Goal: Task Accomplishment & Management: Use online tool/utility

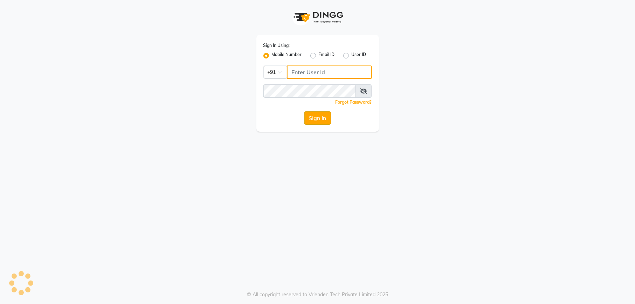
type input "1234567000"
click at [312, 121] on button "Sign In" at bounding box center [317, 117] width 27 height 13
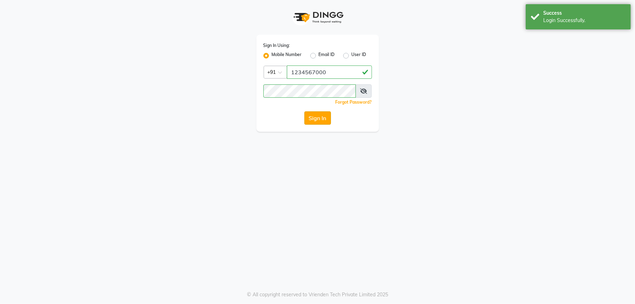
select select "service"
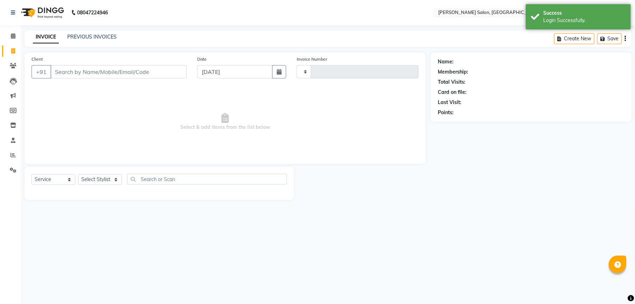
type input "1970"
select select "en"
select select "6961"
click at [6, 152] on link "Reports" at bounding box center [10, 156] width 17 height 12
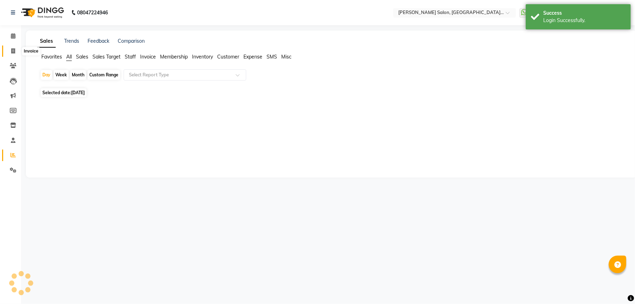
click at [11, 51] on icon at bounding box center [13, 50] width 4 height 5
select select "service"
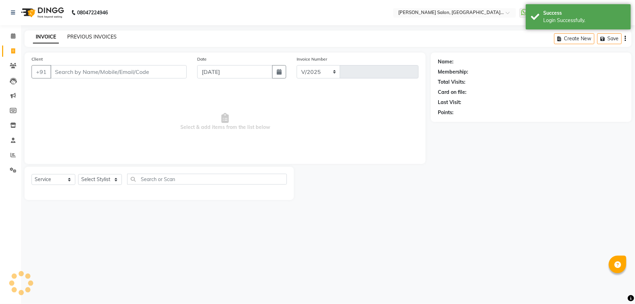
select select "6961"
type input "1970"
click at [104, 37] on link "PREVIOUS INVOICES" at bounding box center [91, 37] width 49 height 6
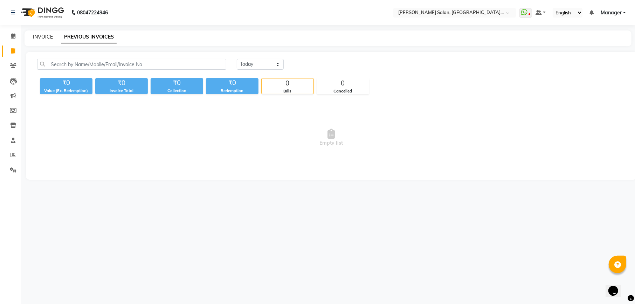
click at [42, 40] on link "INVOICE" at bounding box center [43, 37] width 20 height 6
select select "service"
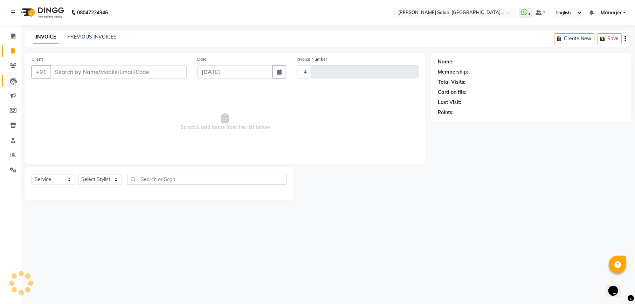
type input "1970"
select select "6961"
click at [15, 161] on li "Reports" at bounding box center [10, 155] width 21 height 15
click at [15, 172] on icon at bounding box center [13, 169] width 7 height 5
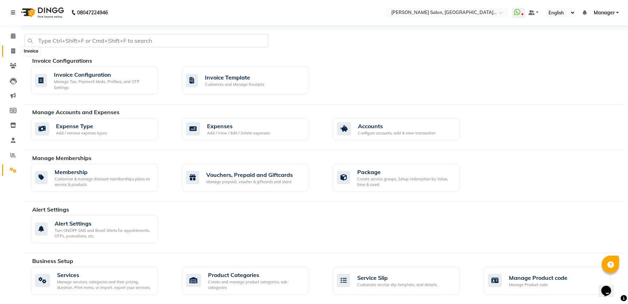
click at [12, 49] on icon at bounding box center [13, 50] width 4 height 5
select select "service"
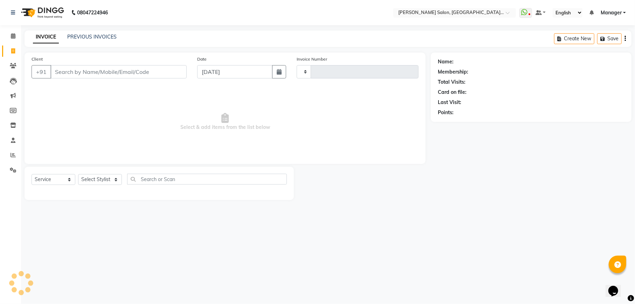
type input "1970"
select select "6961"
click at [7, 40] on link "Calendar" at bounding box center [10, 36] width 17 height 12
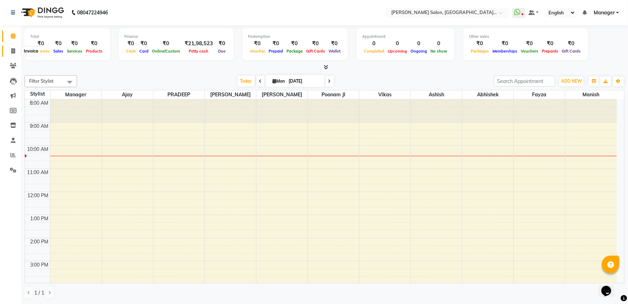
click at [13, 47] on span at bounding box center [13, 51] width 12 height 8
select select "service"
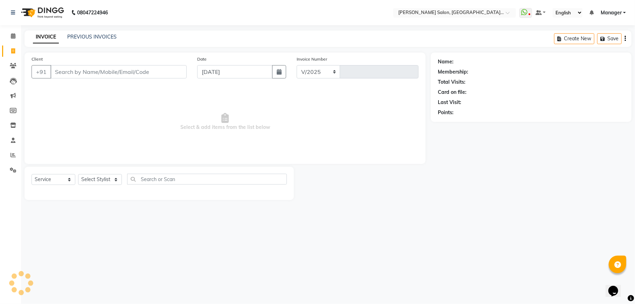
select select "6961"
type input "1970"
click at [114, 184] on select "Select Stylist Abhishek [PERSON_NAME] [PERSON_NAME] [PERSON_NAME] Manager [PERS…" at bounding box center [100, 179] width 44 height 11
select select "57331"
click at [78, 174] on select "Select Stylist Abhishek [PERSON_NAME] [PERSON_NAME] [PERSON_NAME] Manager [PERS…" at bounding box center [100, 179] width 44 height 11
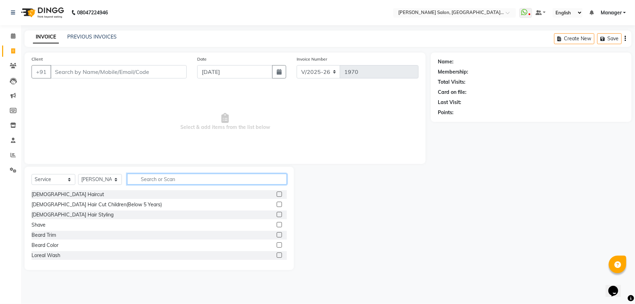
click at [157, 178] on input "text" at bounding box center [207, 179] width 160 height 11
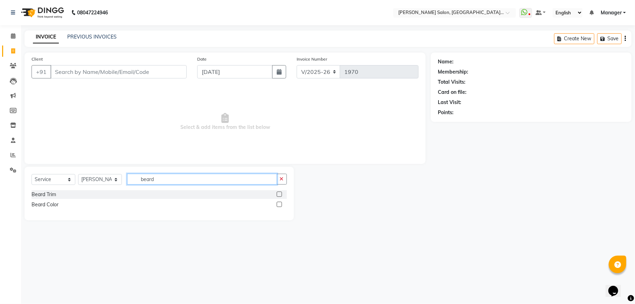
type input "beard"
click at [277, 195] on label at bounding box center [279, 194] width 5 height 5
click at [277, 195] on input "checkbox" at bounding box center [279, 194] width 5 height 5
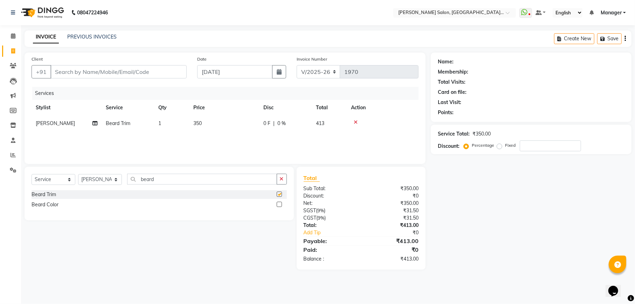
checkbox input "false"
click at [152, 67] on input "Client" at bounding box center [118, 71] width 136 height 13
type input "7"
type input "0"
type input "7800000042"
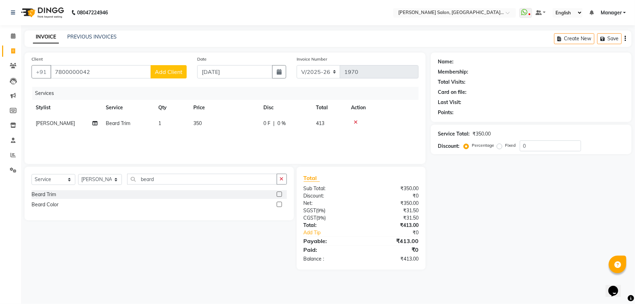
click at [168, 71] on span "Add Client" at bounding box center [169, 71] width 28 height 7
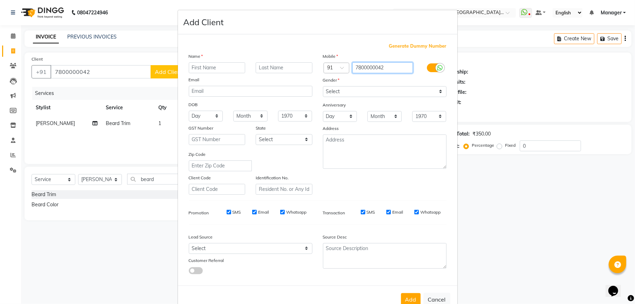
drag, startPoint x: 360, startPoint y: 66, endPoint x: 366, endPoint y: 66, distance: 6.3
click at [366, 66] on input "7800000042" at bounding box center [382, 67] width 61 height 11
click at [433, 301] on button "Cancel" at bounding box center [436, 299] width 27 height 13
select select
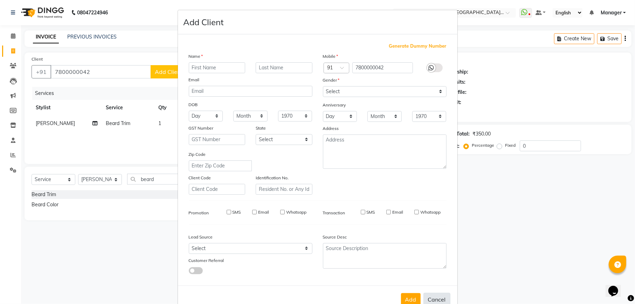
select select
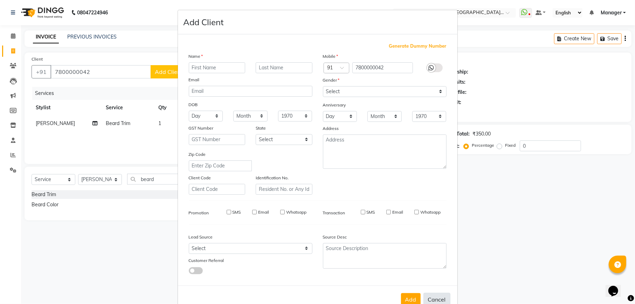
checkbox input "false"
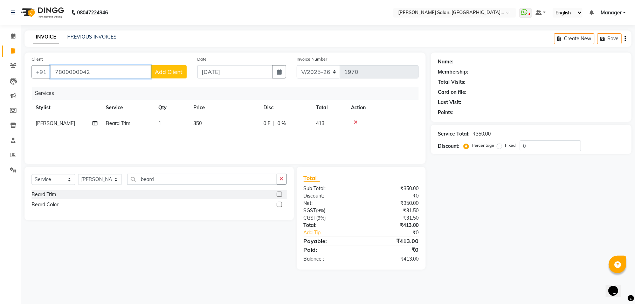
click at [127, 71] on input "7800000042" at bounding box center [100, 71] width 101 height 13
type input "9718978477"
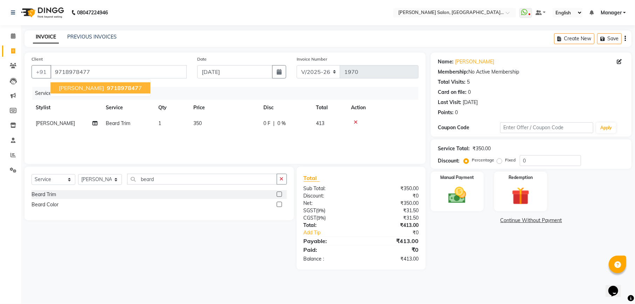
click at [124, 86] on span "971897847" at bounding box center [123, 87] width 32 height 7
click at [559, 161] on input "0" at bounding box center [550, 160] width 61 height 11
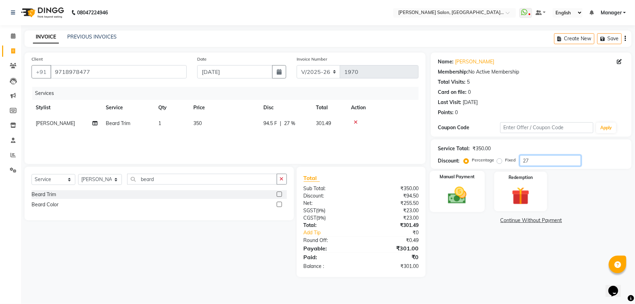
type input "27"
click at [470, 202] on img at bounding box center [457, 195] width 30 height 21
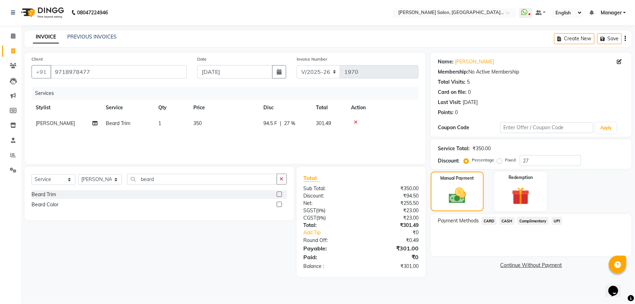
click at [491, 219] on span "CARD" at bounding box center [489, 221] width 15 height 8
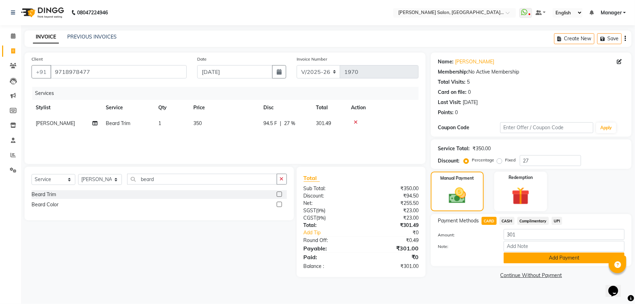
click at [524, 258] on button "Add Payment" at bounding box center [564, 258] width 121 height 11
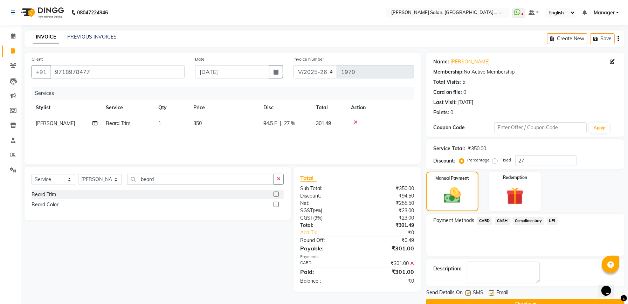
scroll to position [17, 0]
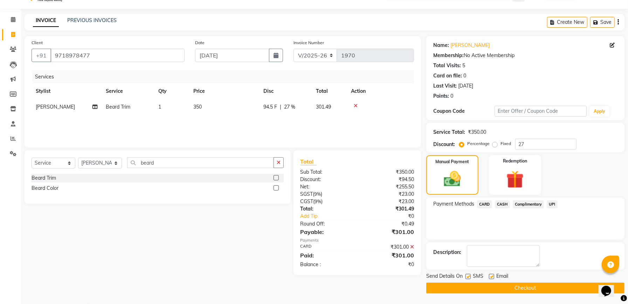
click at [520, 286] on button "Checkout" at bounding box center [525, 288] width 198 height 11
